Goal: Task Accomplishment & Management: Use online tool/utility

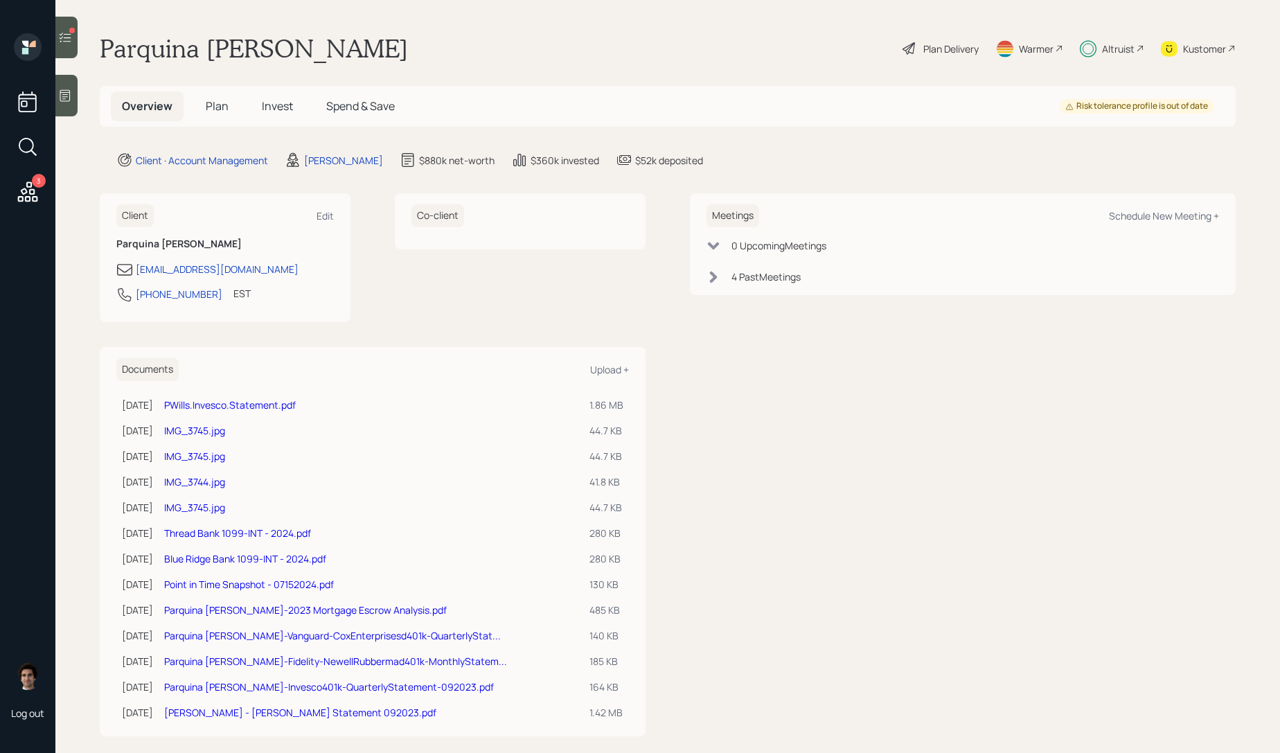
click at [38, 187] on div "3" at bounding box center [39, 181] width 14 height 14
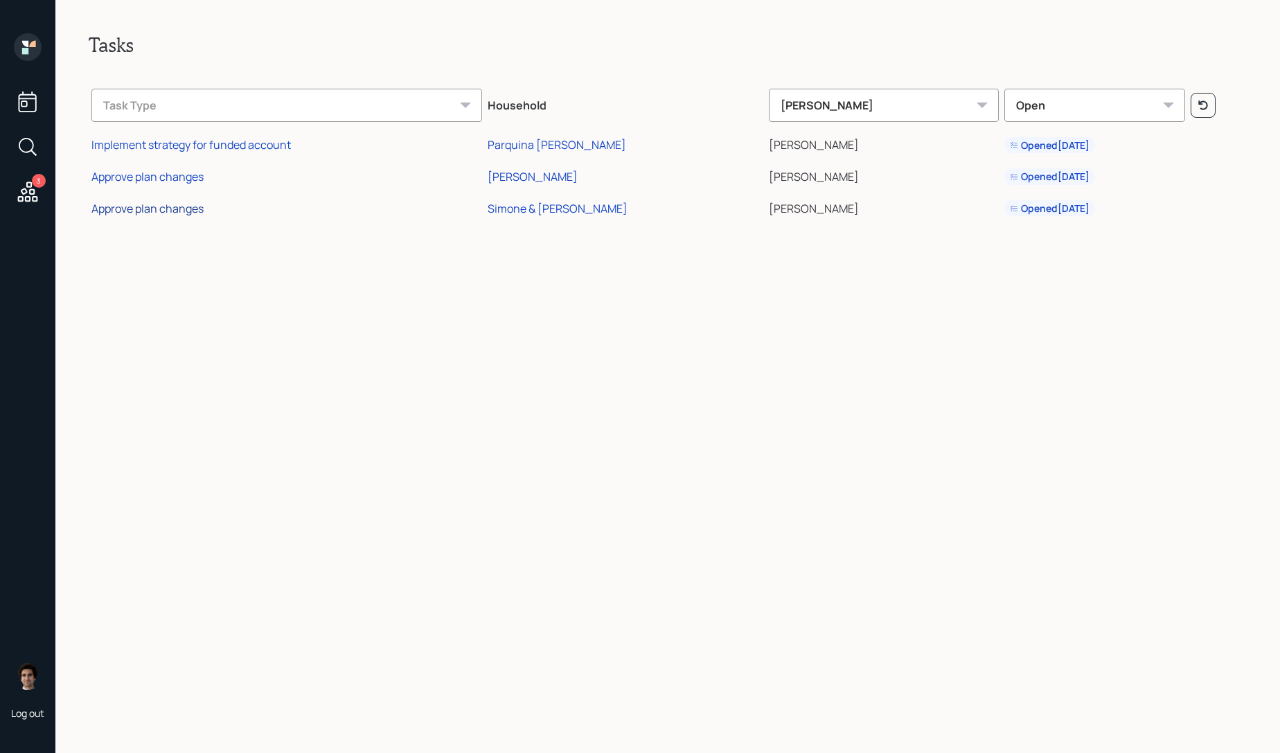
click at [164, 211] on div "Approve plan changes" at bounding box center [147, 208] width 112 height 15
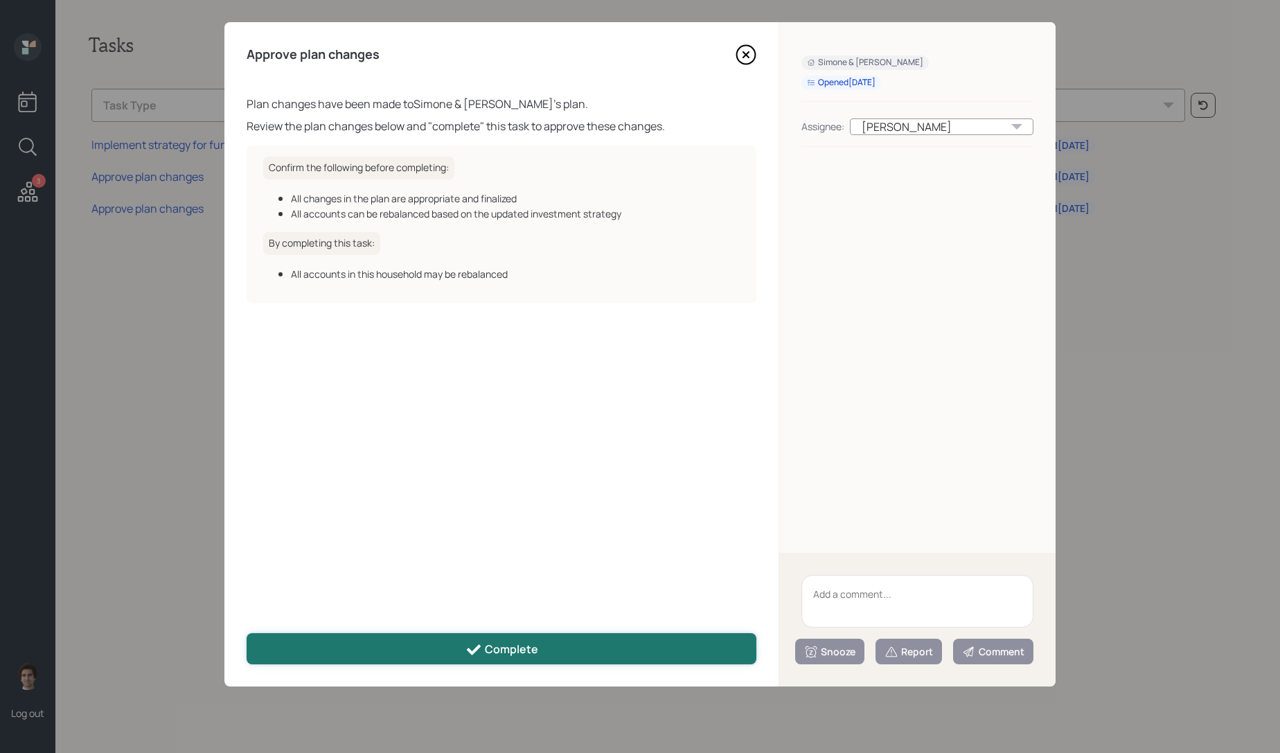
click at [492, 647] on div "Complete" at bounding box center [501, 649] width 73 height 17
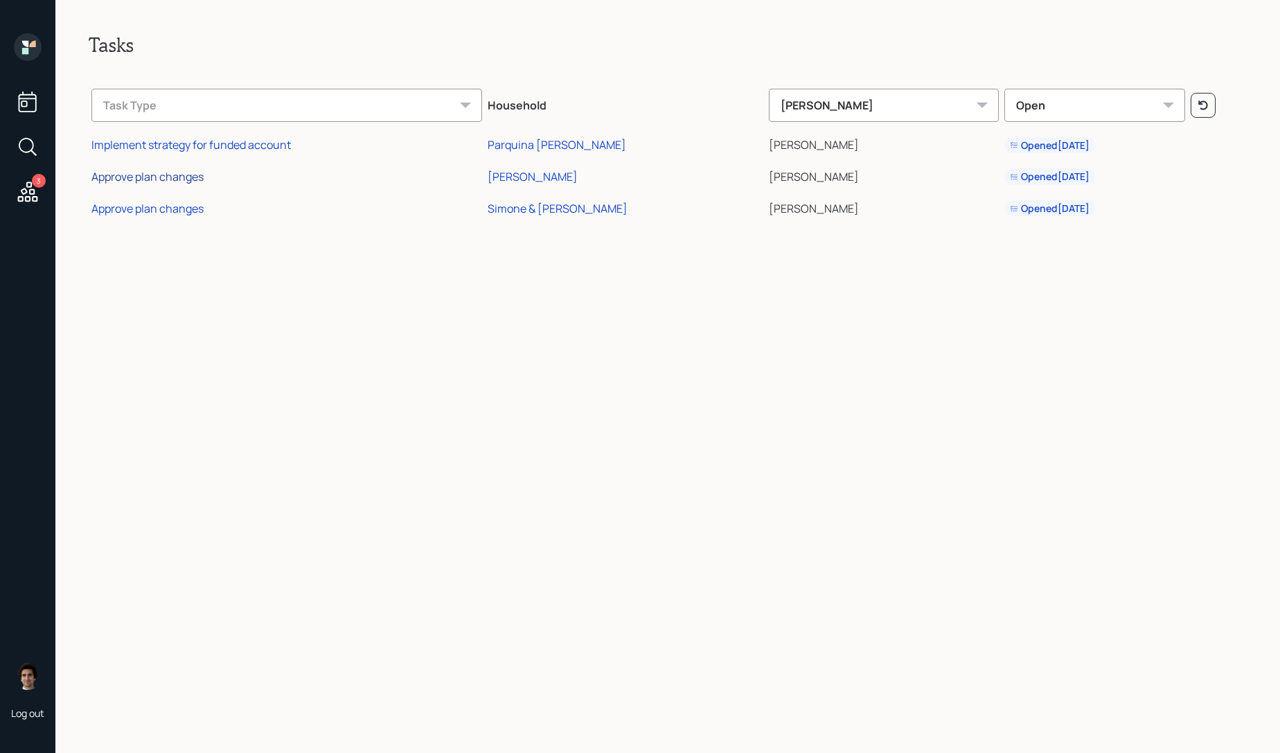
click at [131, 175] on div "Approve plan changes" at bounding box center [147, 176] width 112 height 15
click at [157, 181] on div "Approve plan changes" at bounding box center [147, 176] width 112 height 15
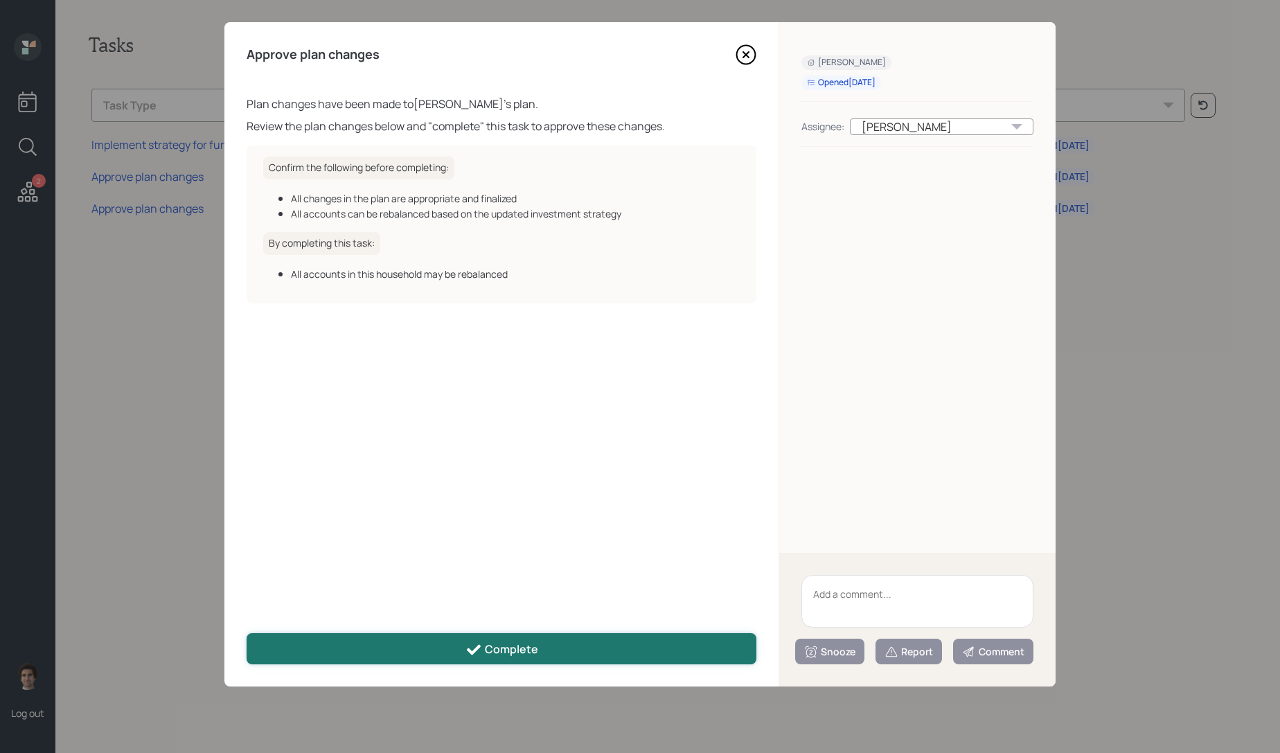
click at [497, 649] on div "Complete" at bounding box center [501, 649] width 73 height 17
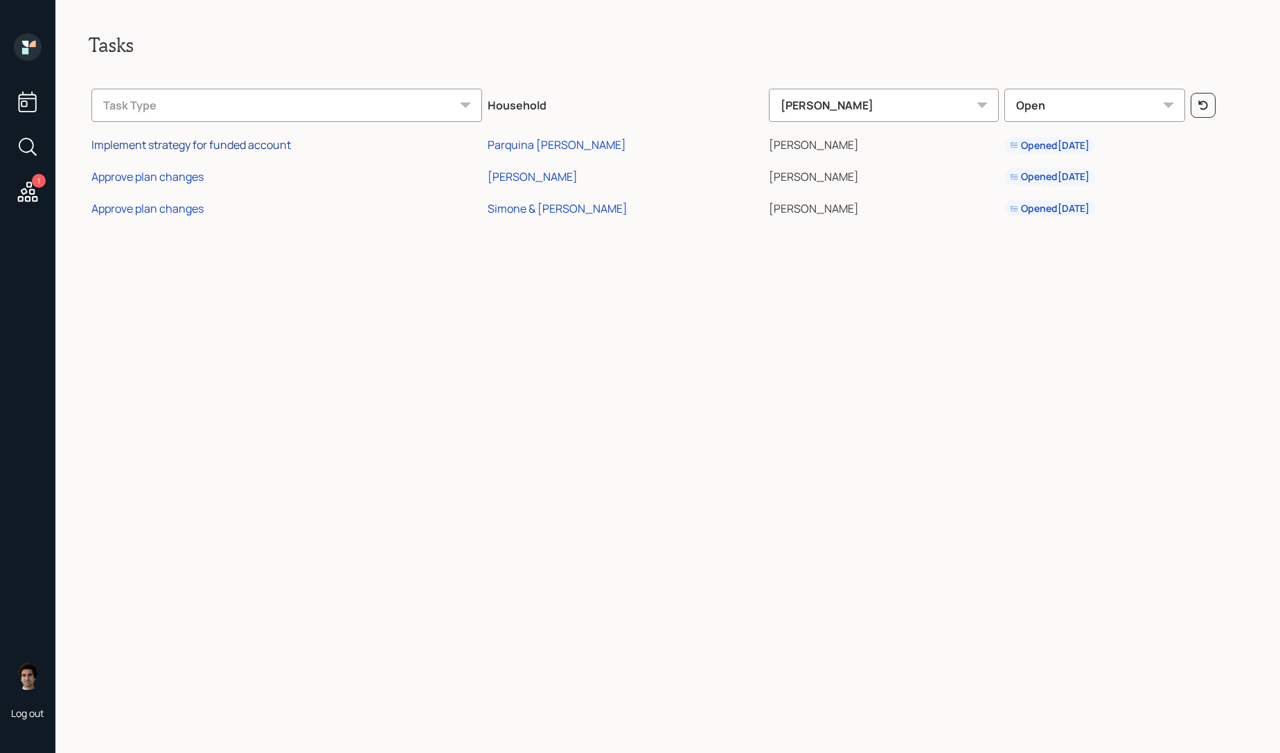
click at [153, 150] on div "Implement strategy for funded account" at bounding box center [190, 144] width 199 height 15
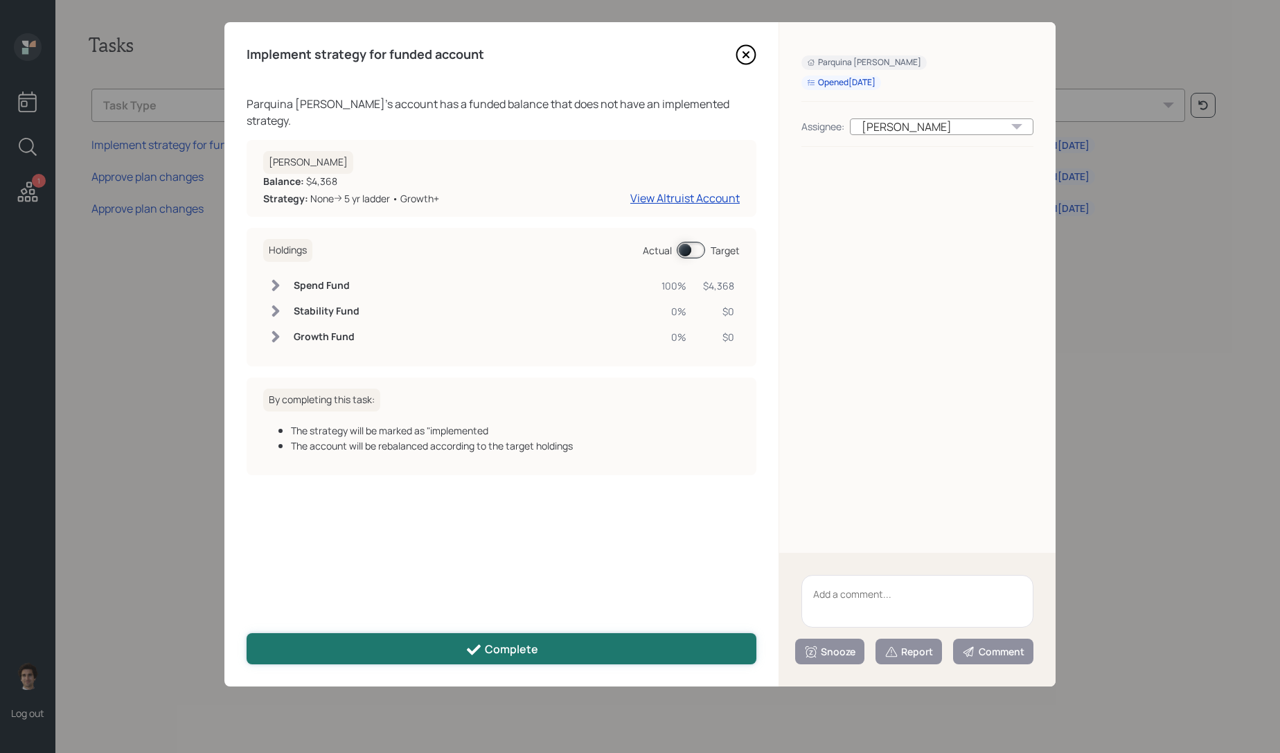
click at [542, 654] on button "Complete" at bounding box center [502, 648] width 510 height 31
